Goal: Task Accomplishment & Management: Use online tool/utility

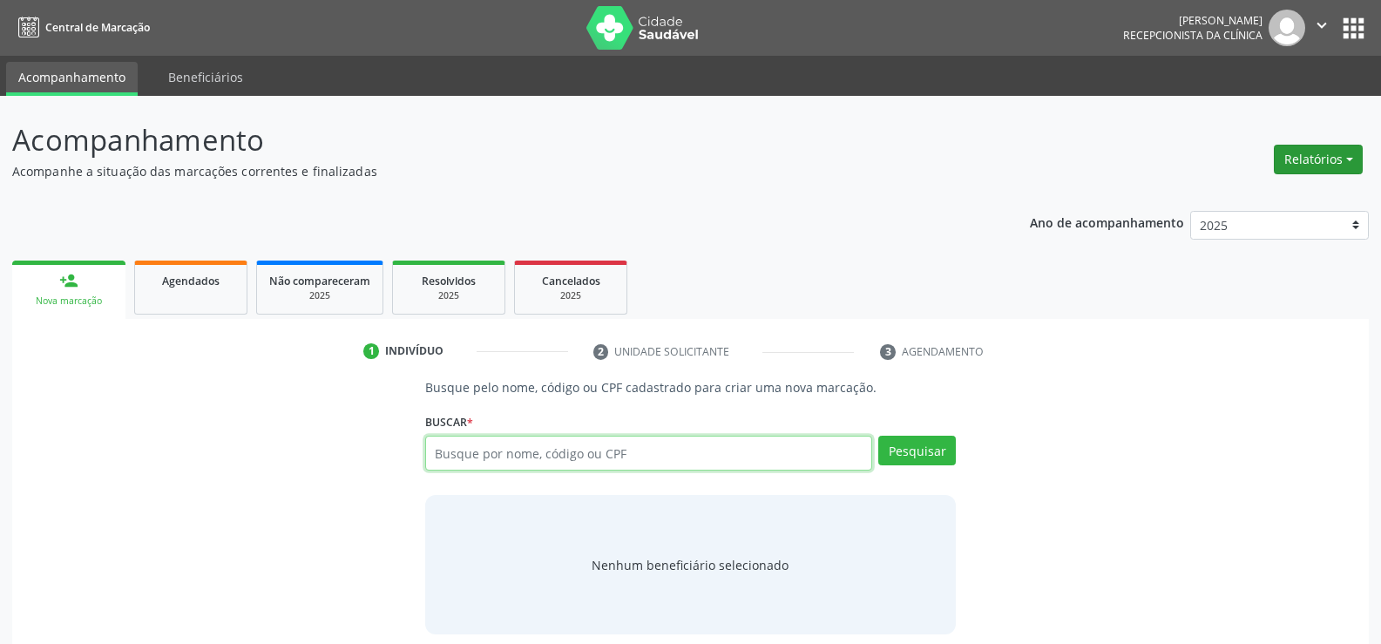
drag, startPoint x: 1320, startPoint y: 151, endPoint x: 1343, endPoint y: 157, distance: 24.3
click at [1320, 151] on button "Relatórios" at bounding box center [1318, 160] width 89 height 30
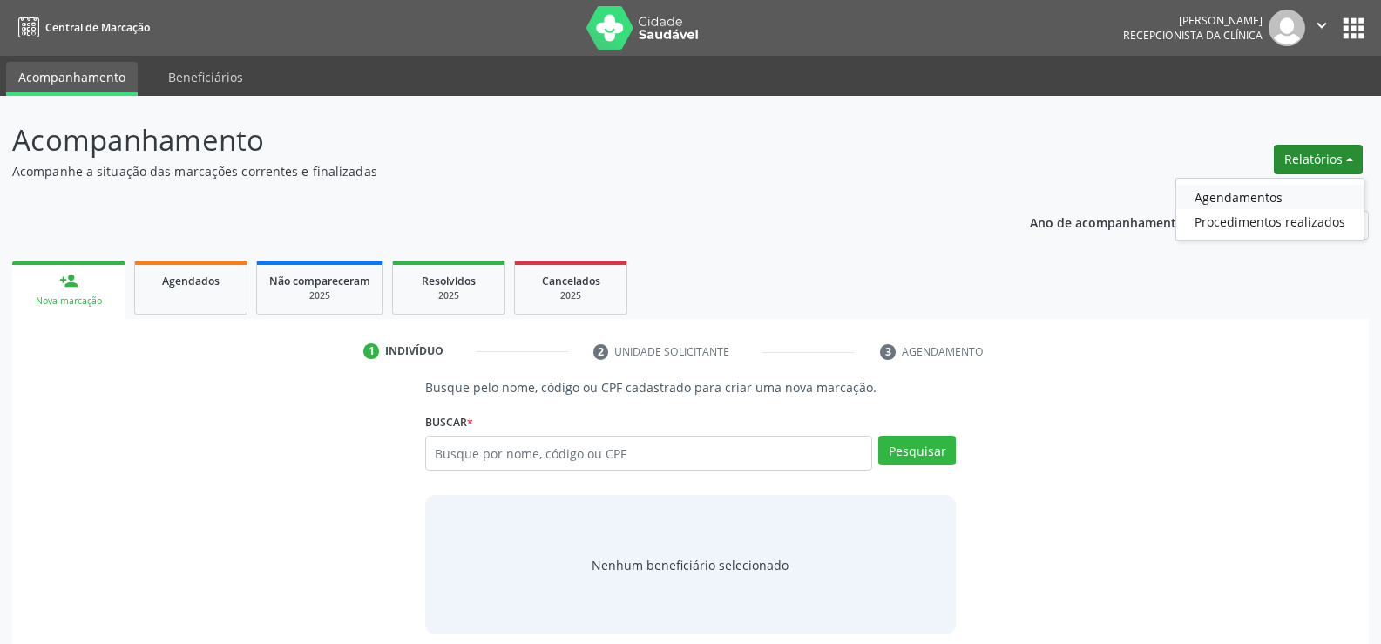
click at [1221, 198] on link "Agendamentos" at bounding box center [1270, 197] width 187 height 24
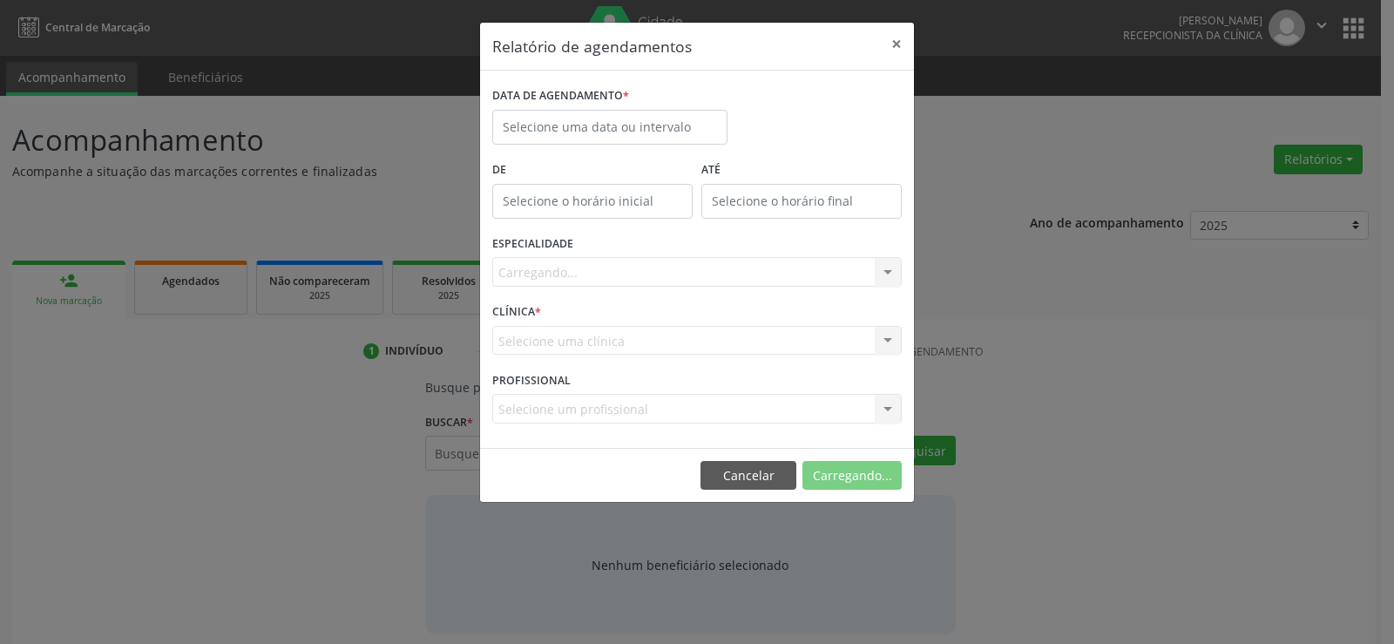
click at [554, 145] on div "DATA DE AGENDAMENTO *" at bounding box center [610, 120] width 244 height 74
click at [554, 133] on body "Central de Marcação [PERSON_NAME] Gerra Recepcionista da clínica  Configuraçõe…" at bounding box center [697, 322] width 1394 height 644
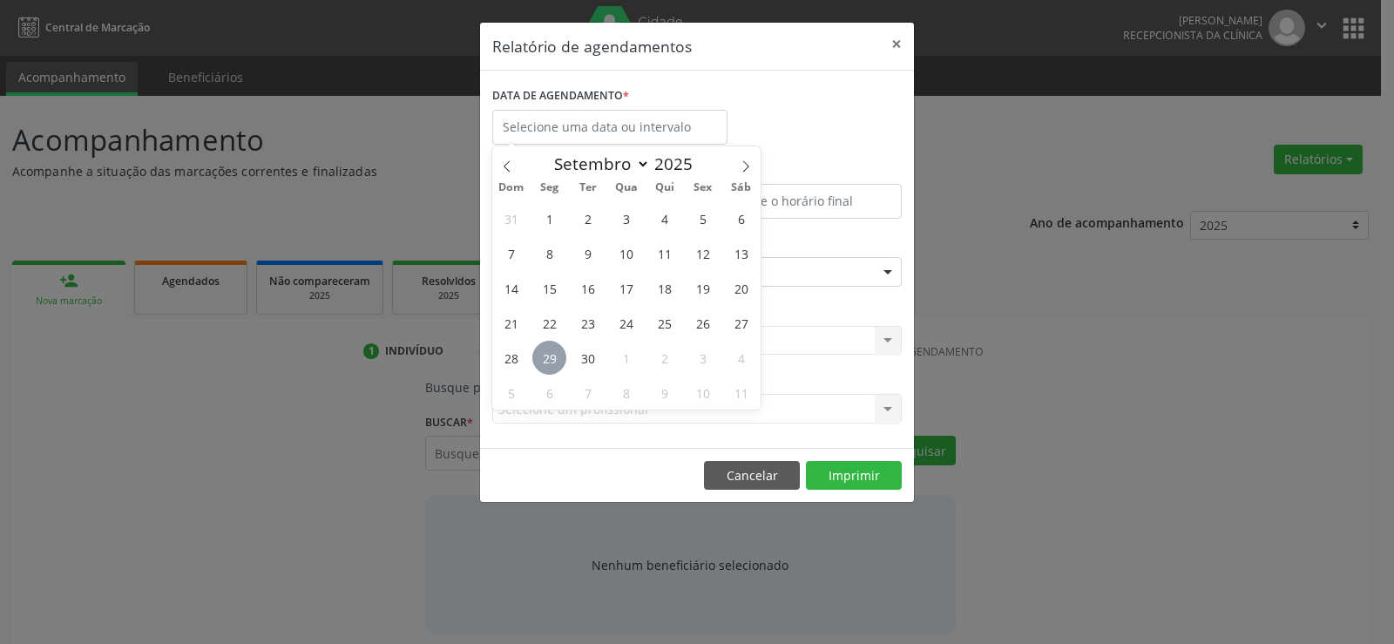
click at [549, 359] on span "29" at bounding box center [550, 358] width 34 height 34
type input "[DATE]"
click at [549, 359] on span "29" at bounding box center [550, 358] width 34 height 34
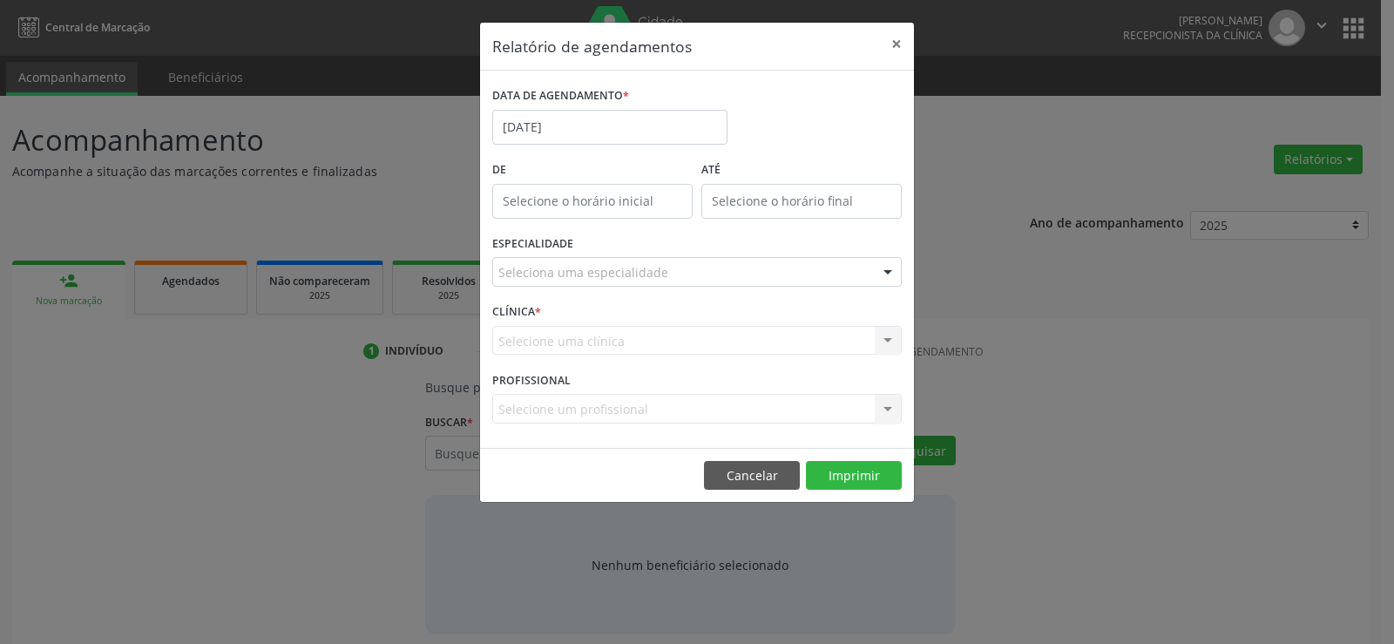
click at [573, 288] on div "ESPECIALIDADE Seleciona uma especialidade Todas as especialidades Alergologia A…" at bounding box center [697, 265] width 418 height 68
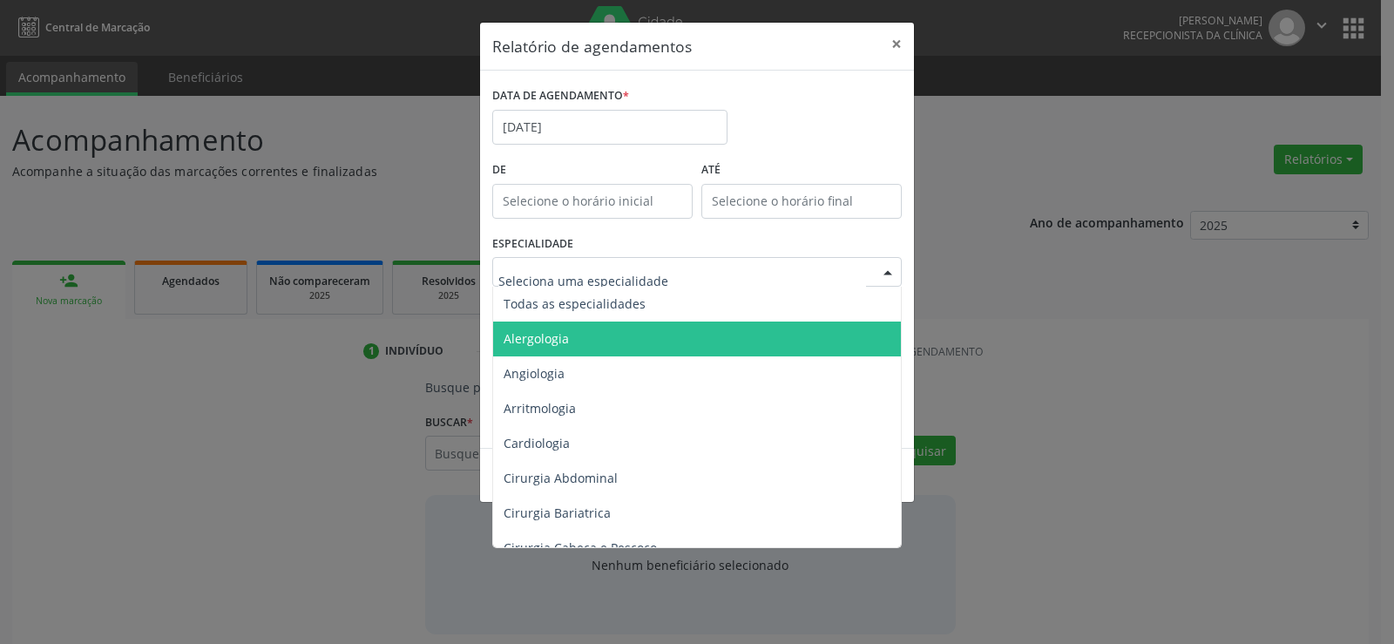
click at [576, 323] on span "Alergologia" at bounding box center [698, 339] width 411 height 35
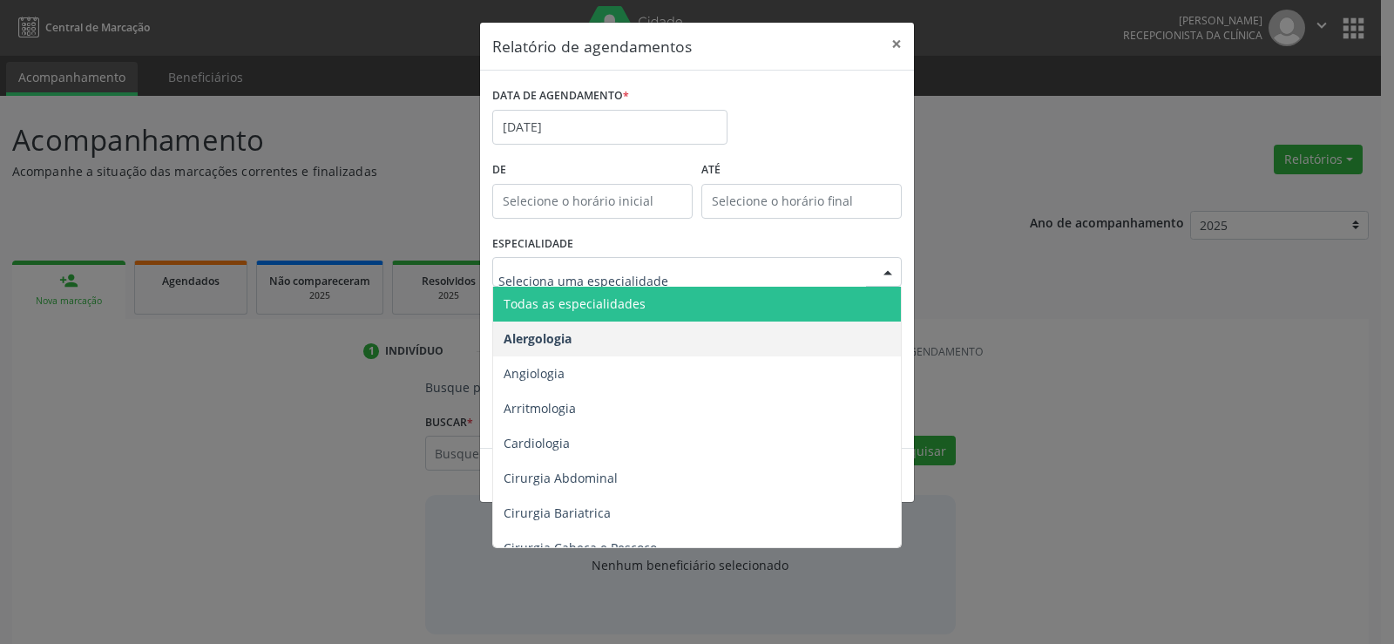
click at [568, 302] on span "Todas as especialidades" at bounding box center [575, 303] width 142 height 17
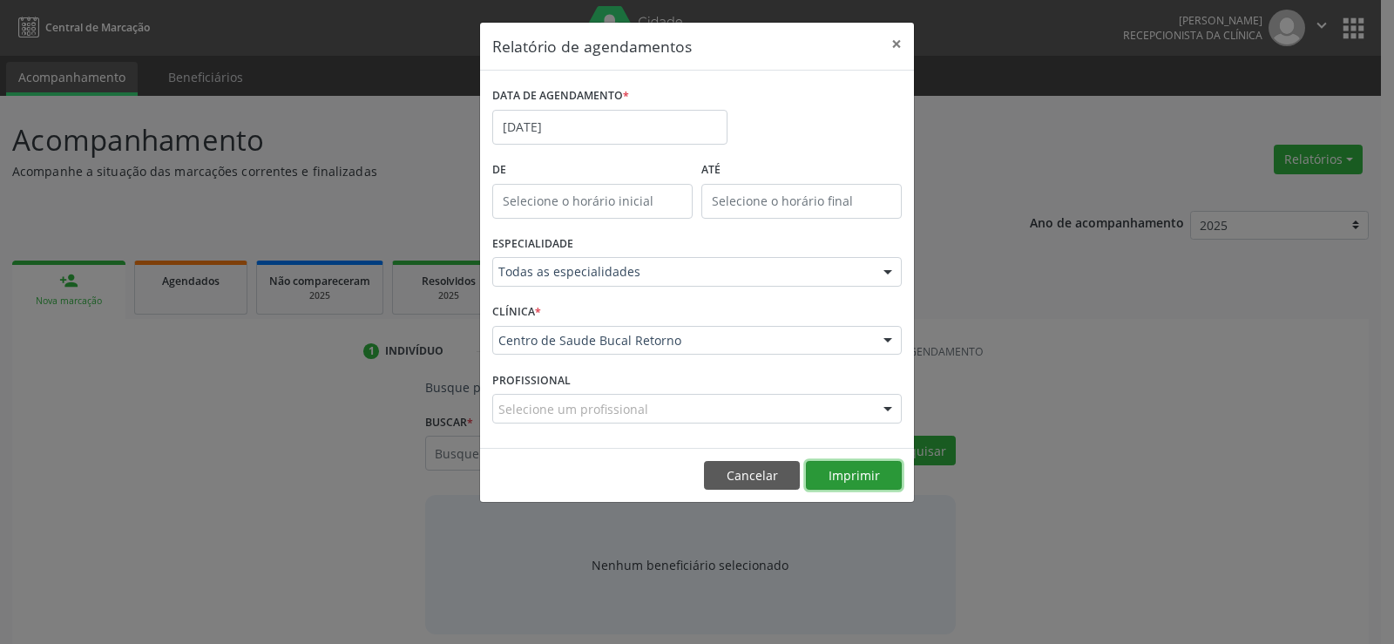
click at [845, 478] on button "Imprimir" at bounding box center [854, 476] width 96 height 30
